Goal: Task Accomplishment & Management: Use online tool/utility

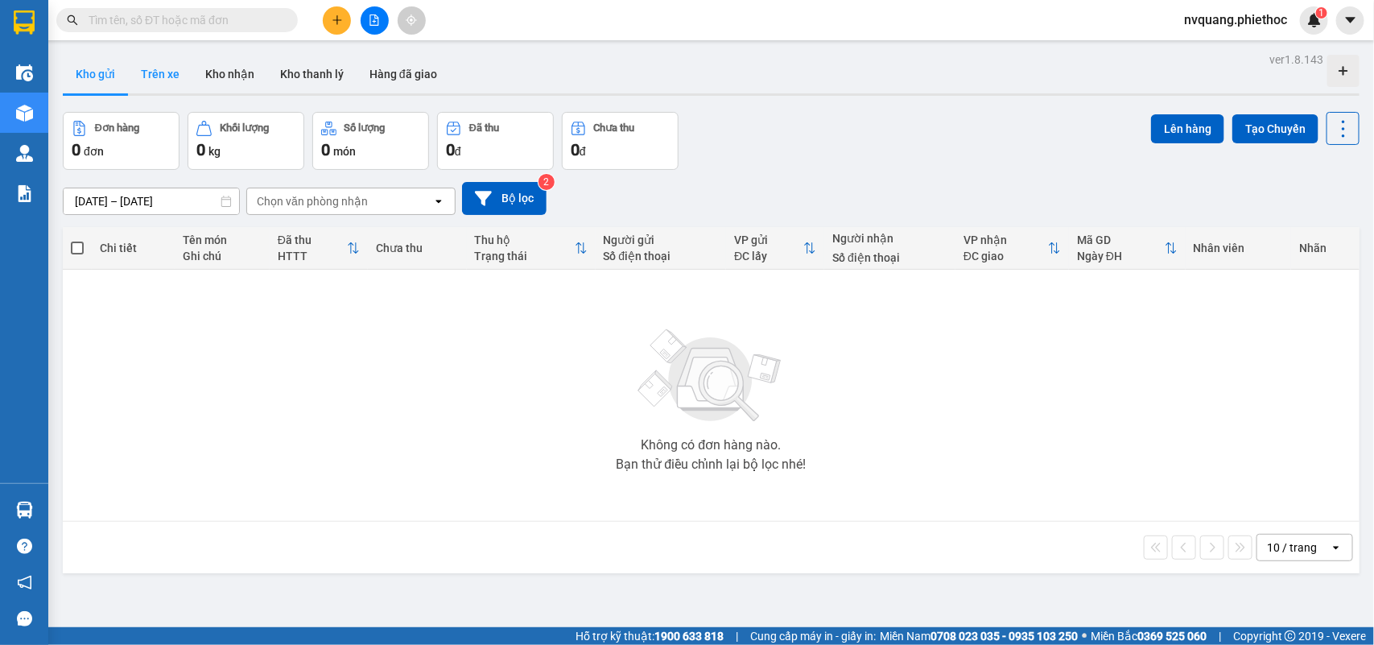
click at [163, 77] on button "Trên xe" at bounding box center [160, 74] width 64 height 39
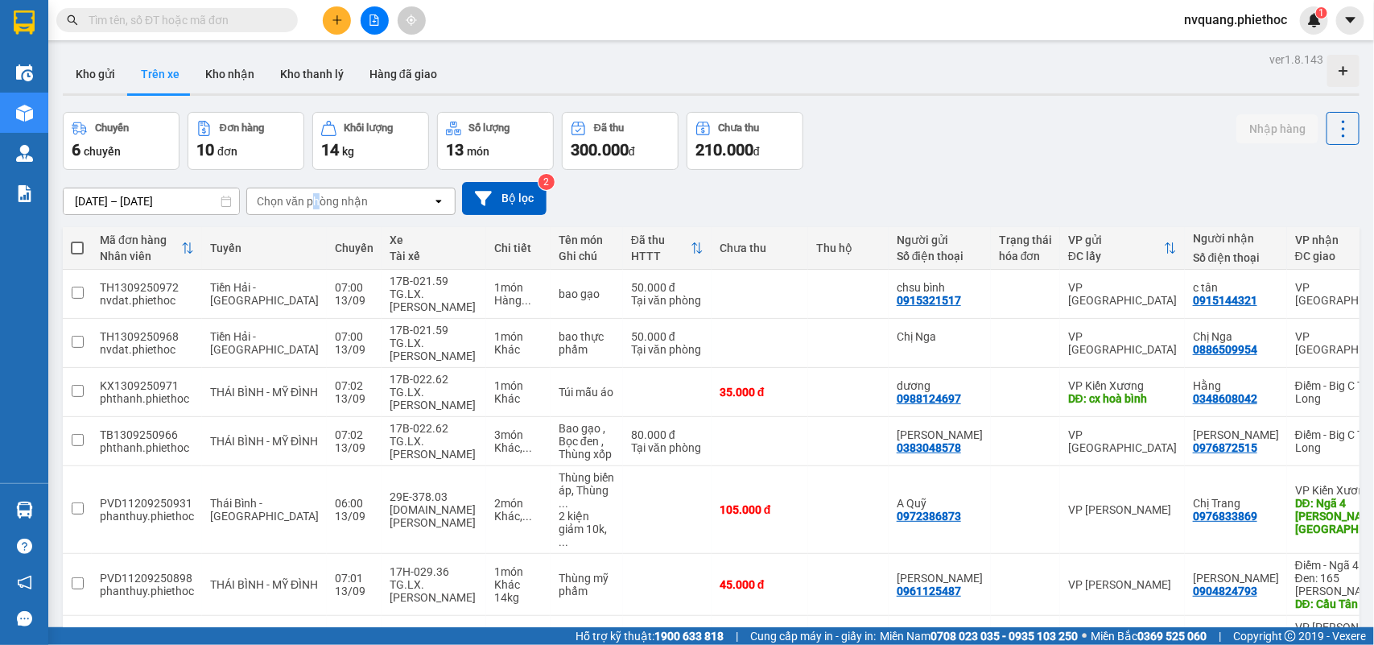
click at [316, 200] on div "Chọn văn phòng nhận" at bounding box center [312, 201] width 111 height 16
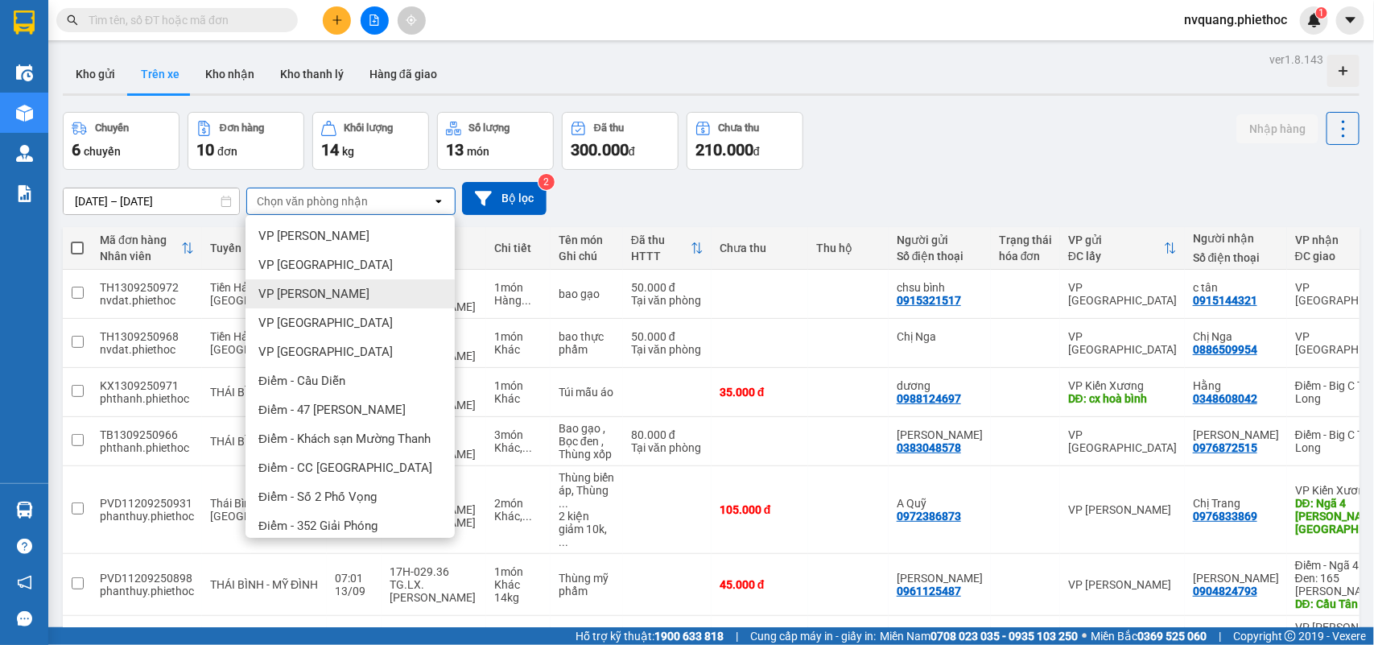
click at [314, 286] on span "VP [PERSON_NAME]" at bounding box center [313, 294] width 111 height 16
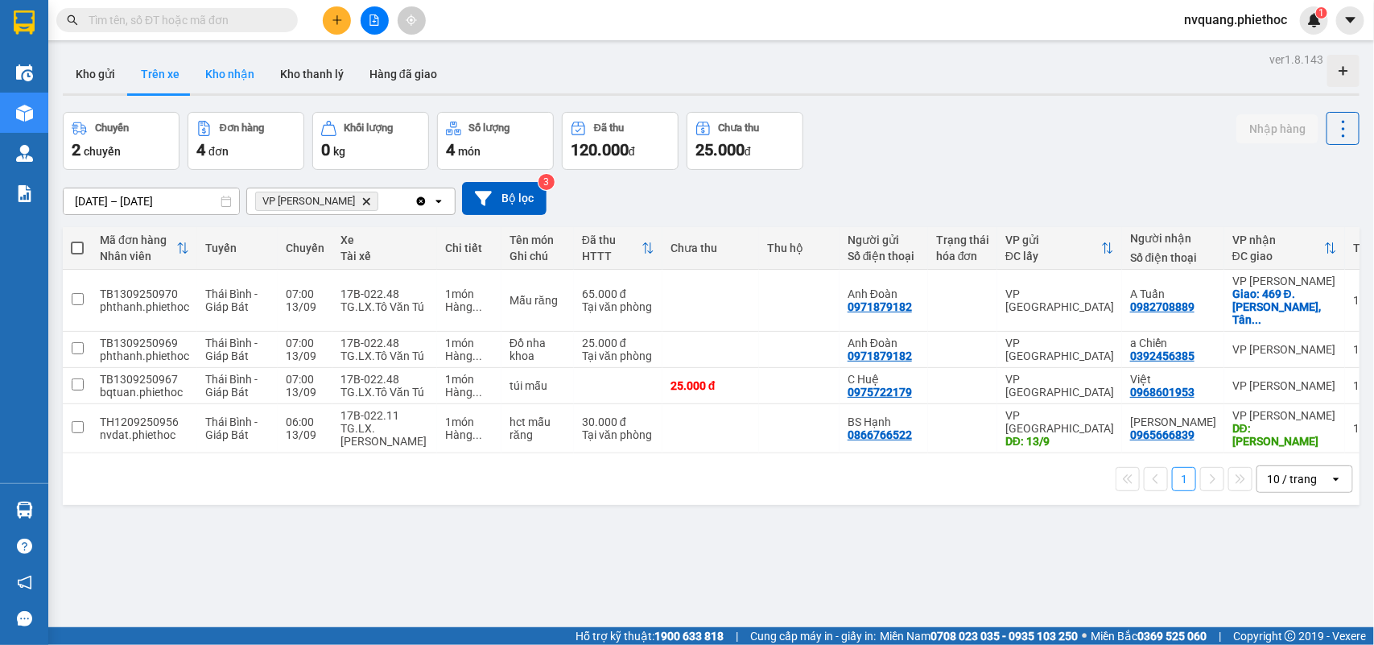
click at [216, 77] on button "Kho nhận" at bounding box center [229, 74] width 75 height 39
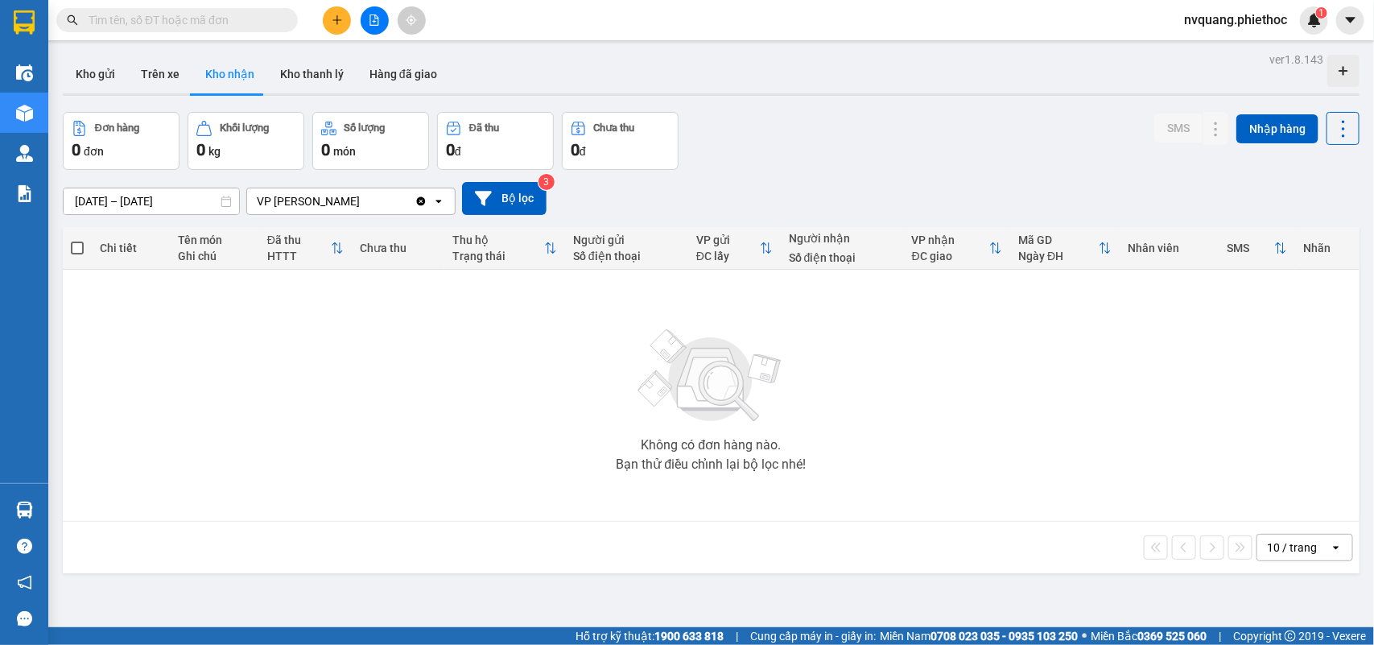
click at [118, 188] on div "[DATE] – [DATE]" at bounding box center [151, 201] width 177 height 27
click at [117, 198] on input "[DATE] – [DATE]" at bounding box center [151, 201] width 175 height 26
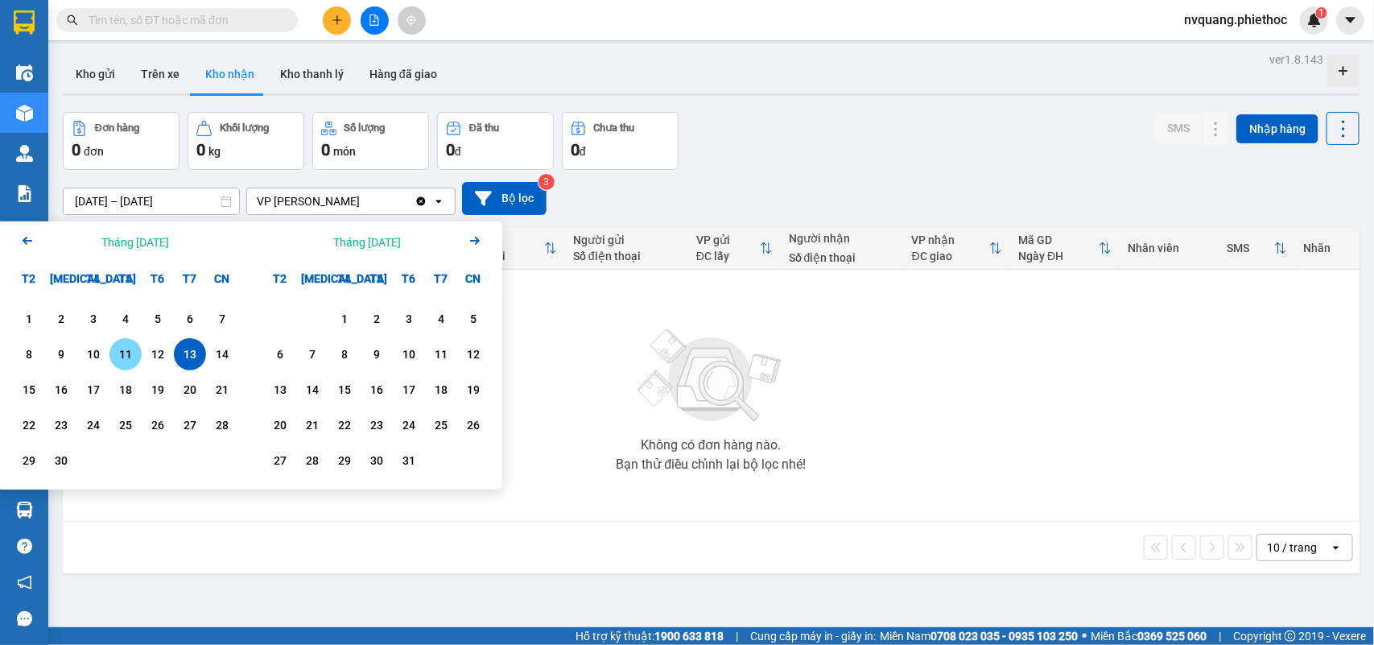
click at [125, 346] on div "11" at bounding box center [125, 353] width 23 height 19
click at [191, 351] on div "13" at bounding box center [190, 353] width 23 height 19
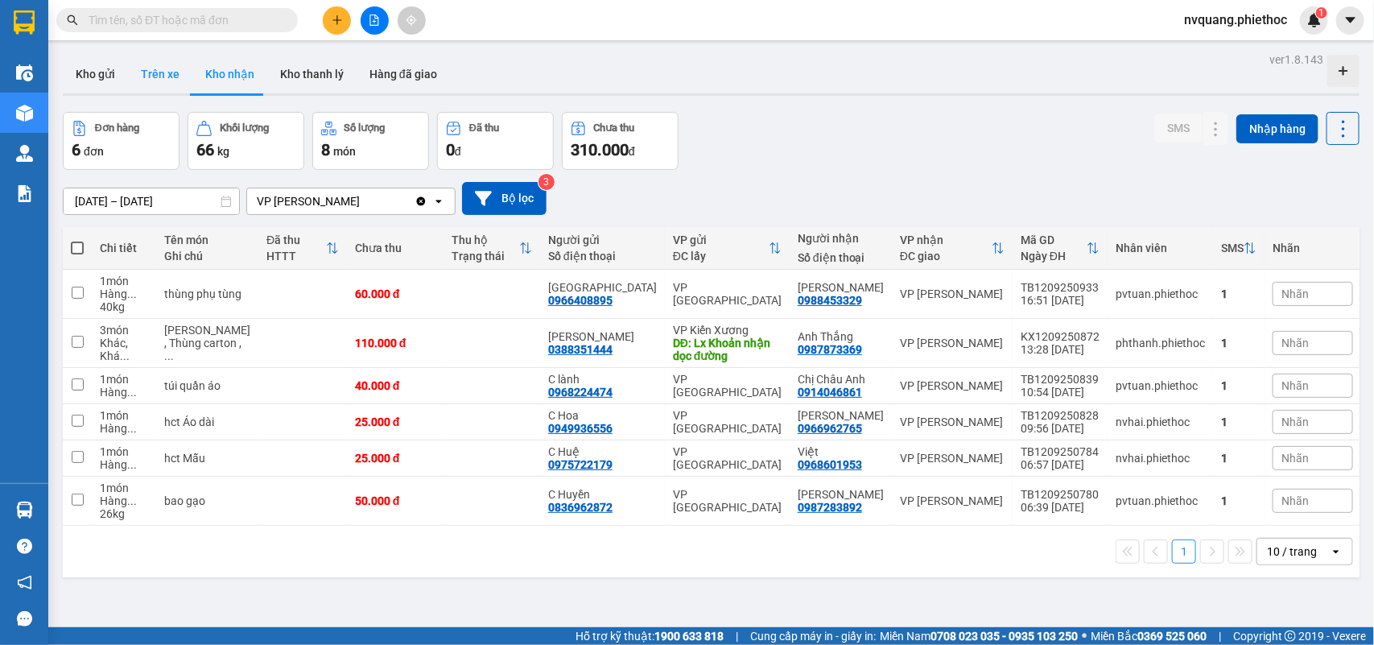
click at [154, 80] on button "Trên xe" at bounding box center [160, 74] width 64 height 39
type input "[DATE] – [DATE]"
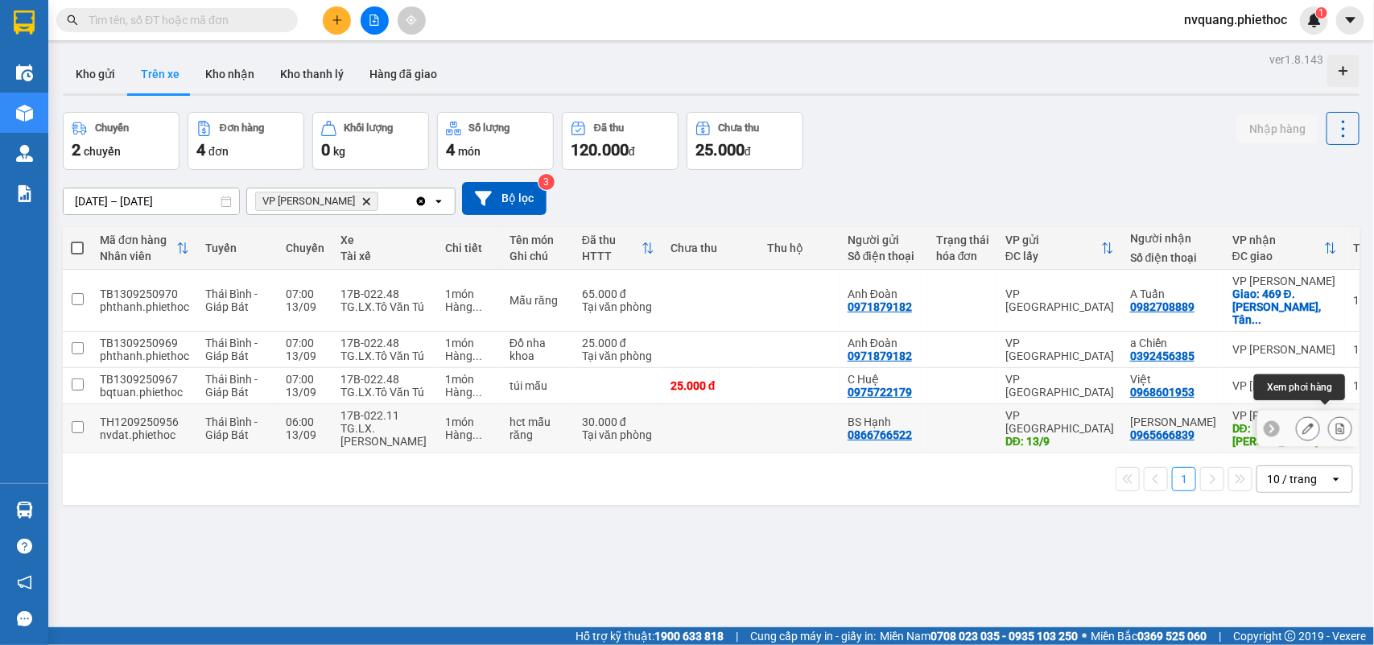
click at [1334, 417] on button at bounding box center [1340, 428] width 23 height 28
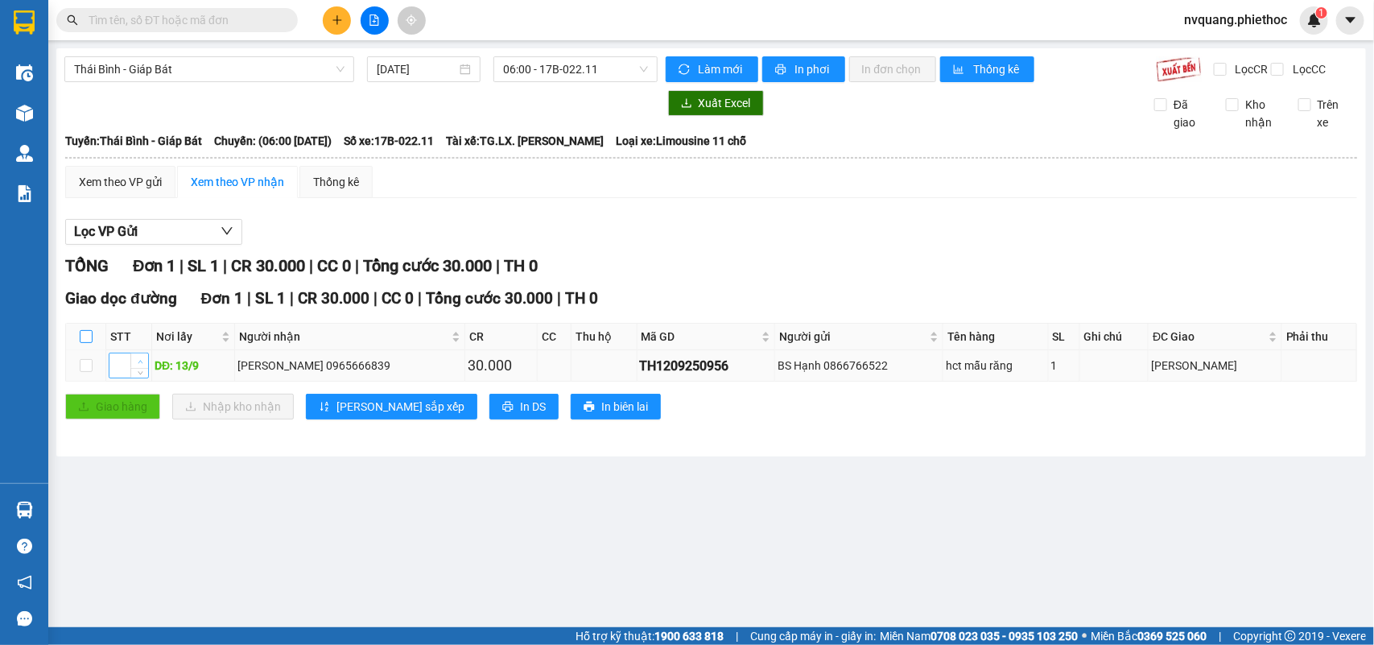
drag, startPoint x: 89, startPoint y: 348, endPoint x: 134, endPoint y: 374, distance: 53.0
click at [87, 343] on input "checkbox" at bounding box center [86, 336] width 13 height 13
checkbox input "true"
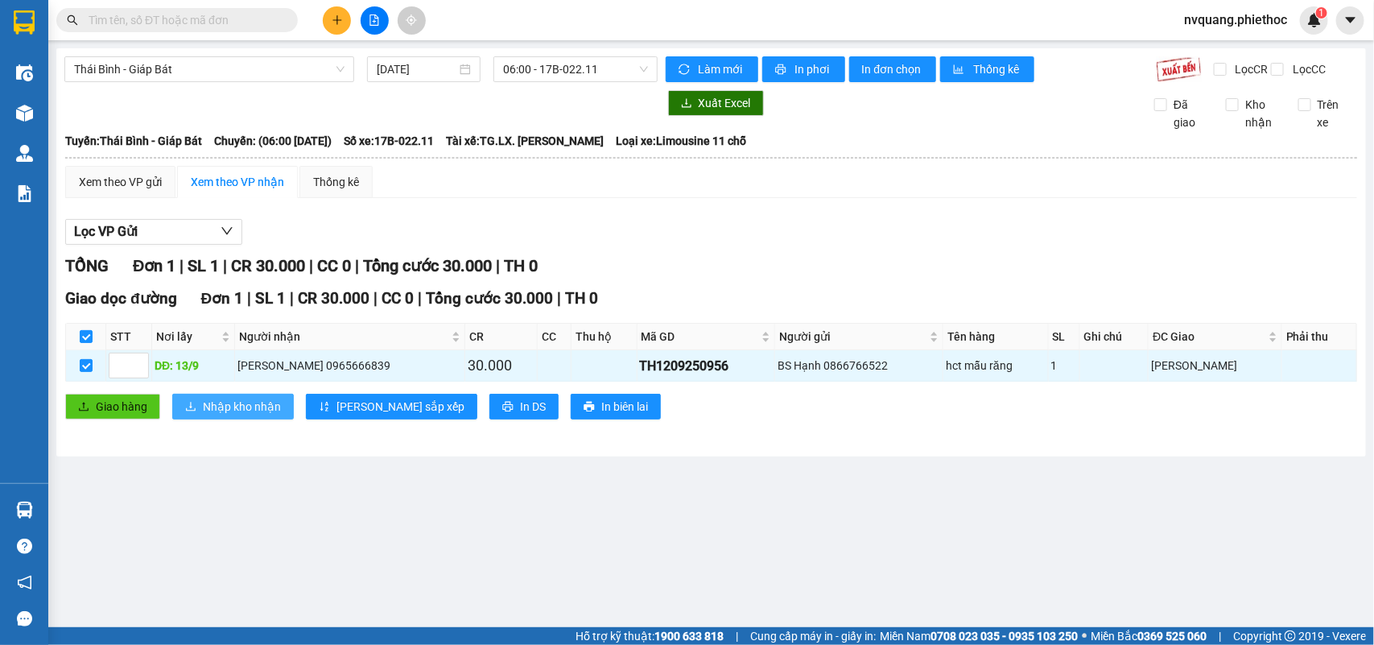
click at [204, 414] on span "Nhập kho nhận" at bounding box center [242, 407] width 78 height 18
checkbox input "false"
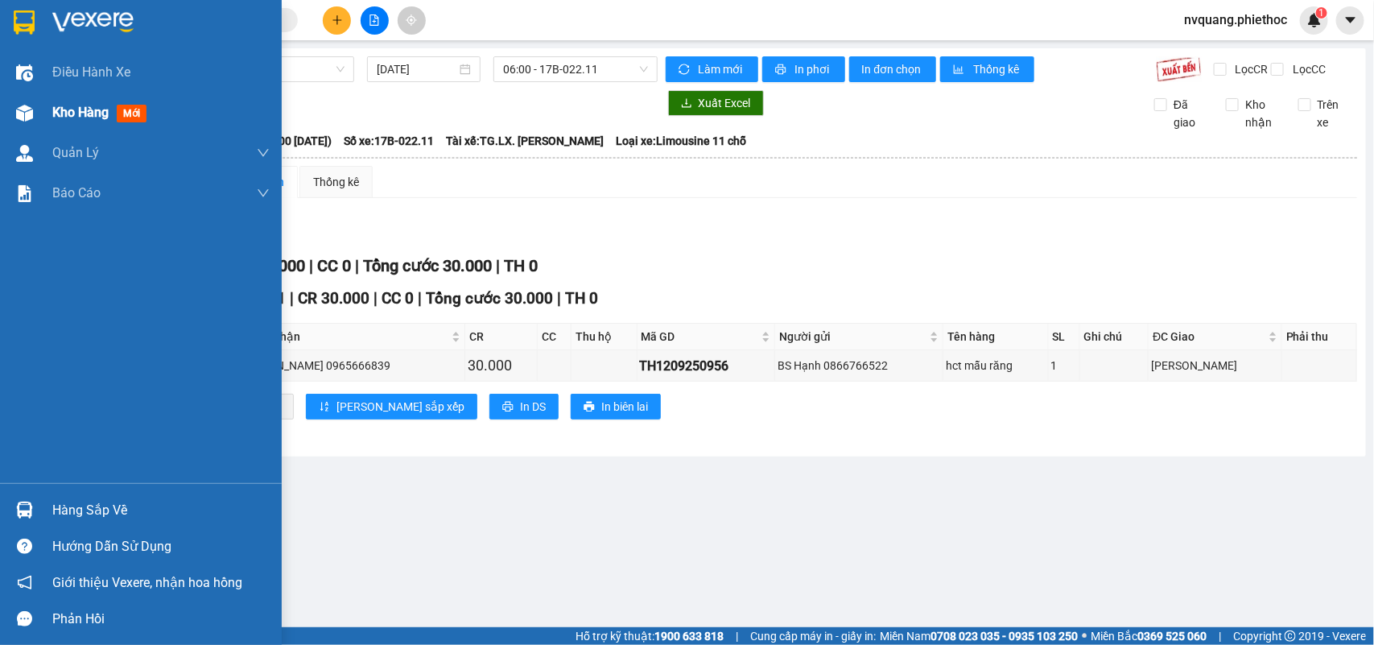
click at [46, 101] on div "Kho hàng mới" at bounding box center [141, 113] width 282 height 40
